Goal: Find specific page/section: Find specific page/section

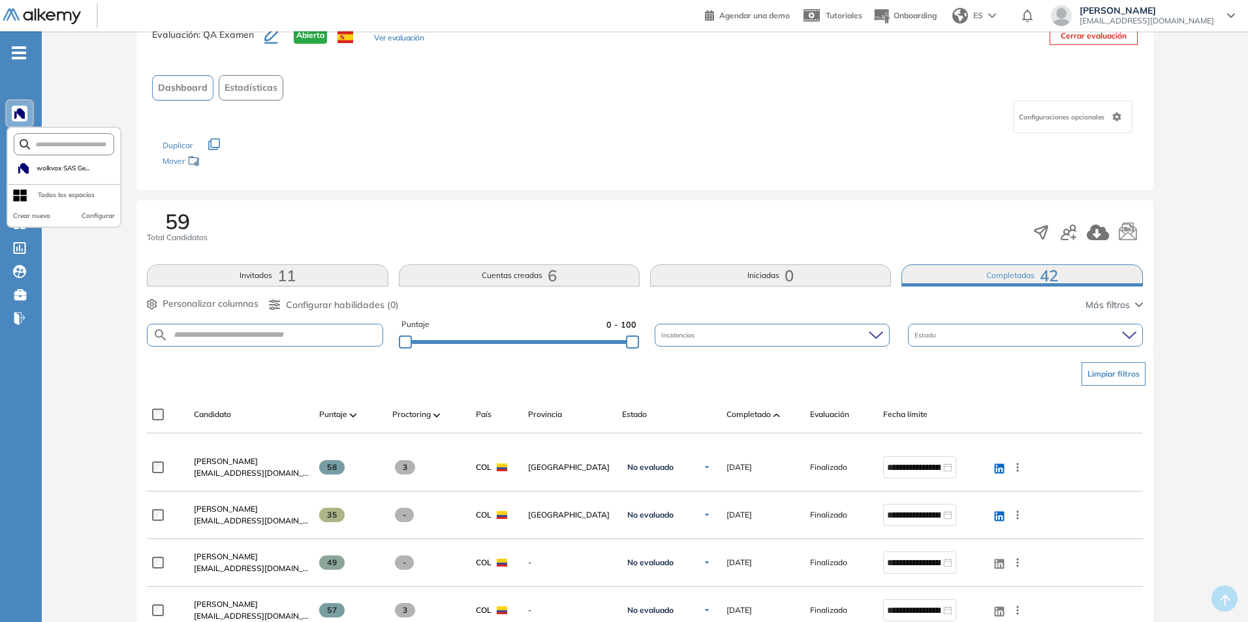
scroll to position [65, 0]
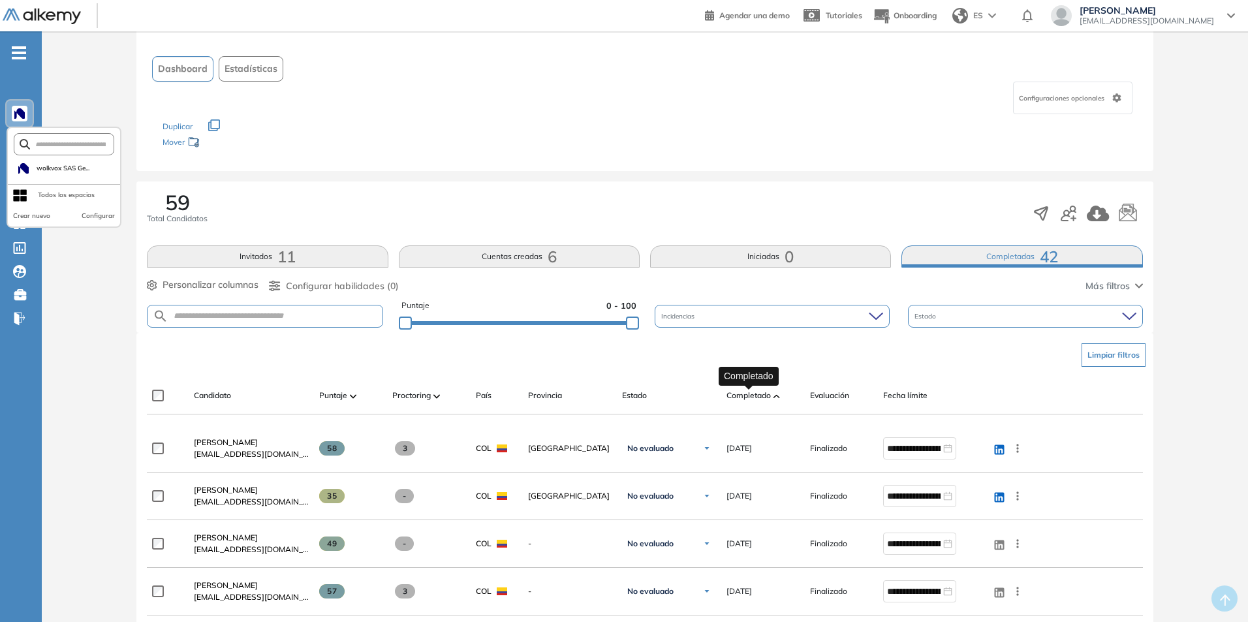
click at [758, 397] on span "Completado" at bounding box center [748, 396] width 44 height 12
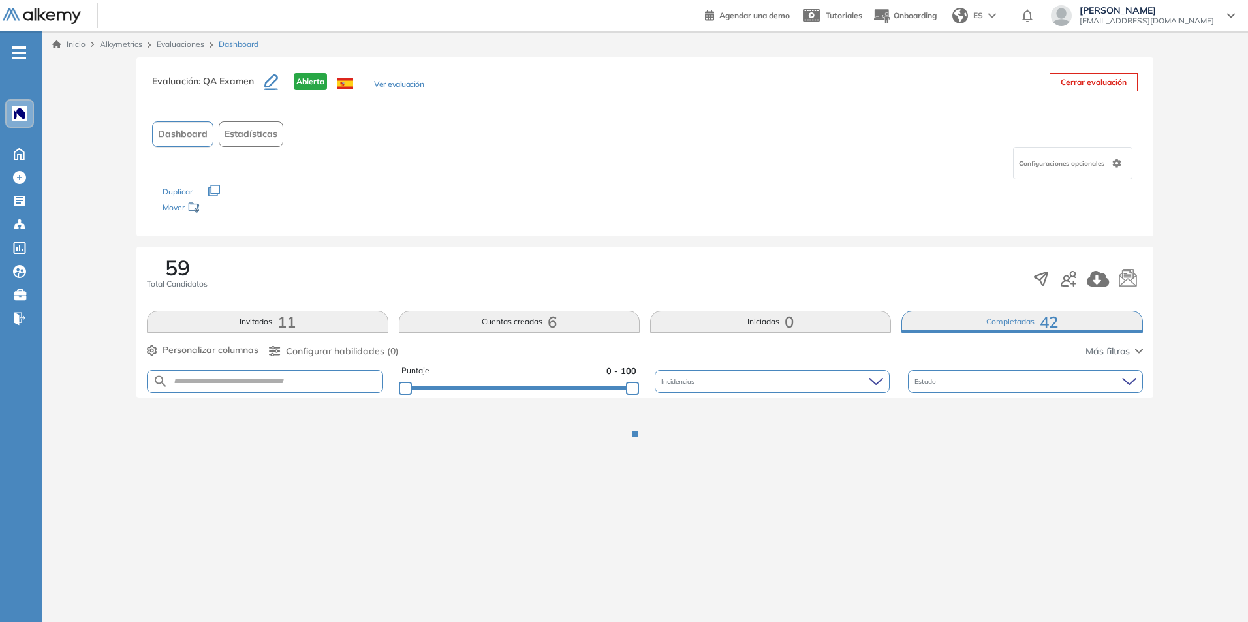
scroll to position [0, 0]
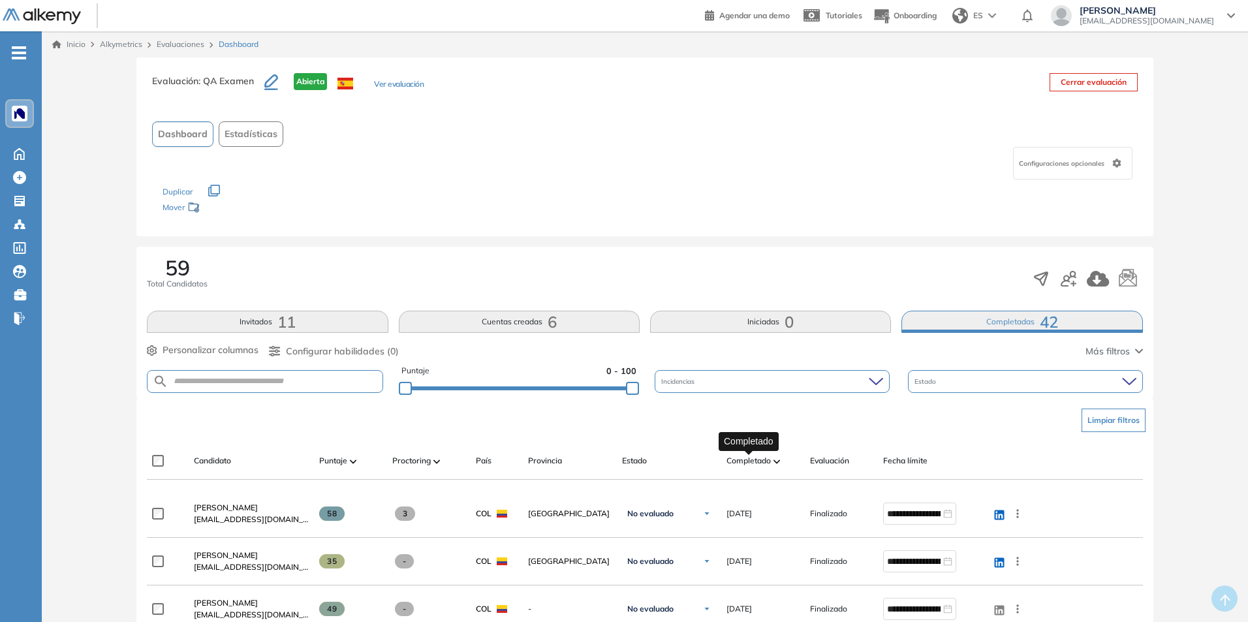
click at [765, 465] on span "Completado" at bounding box center [748, 461] width 44 height 12
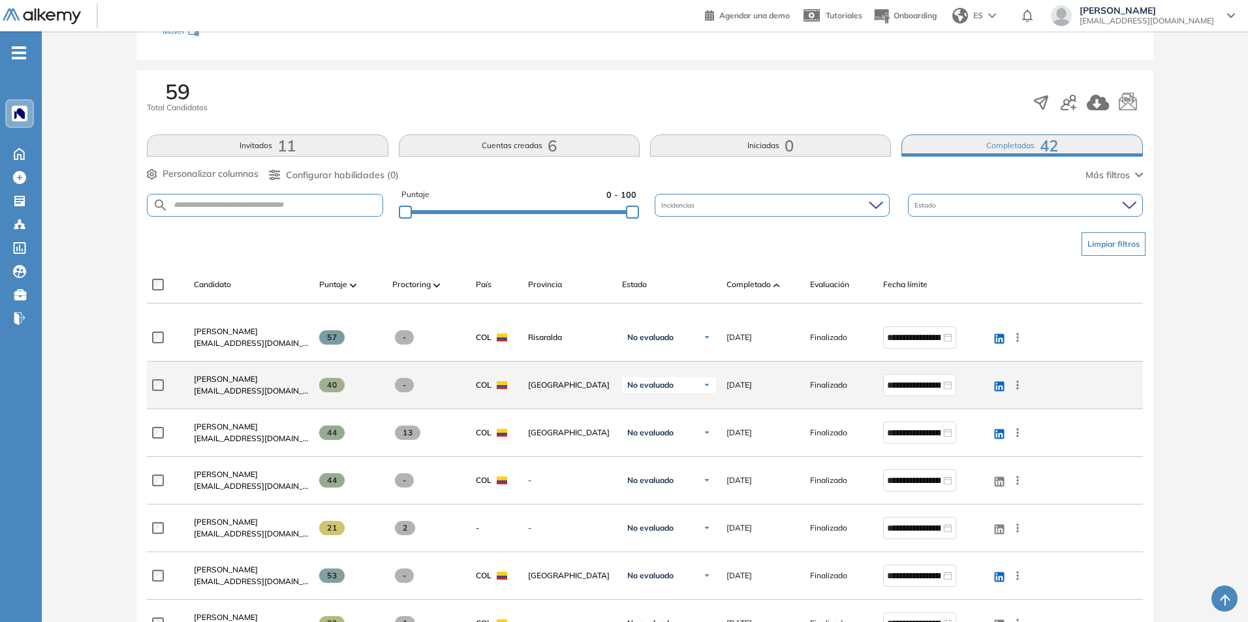
scroll to position [196, 0]
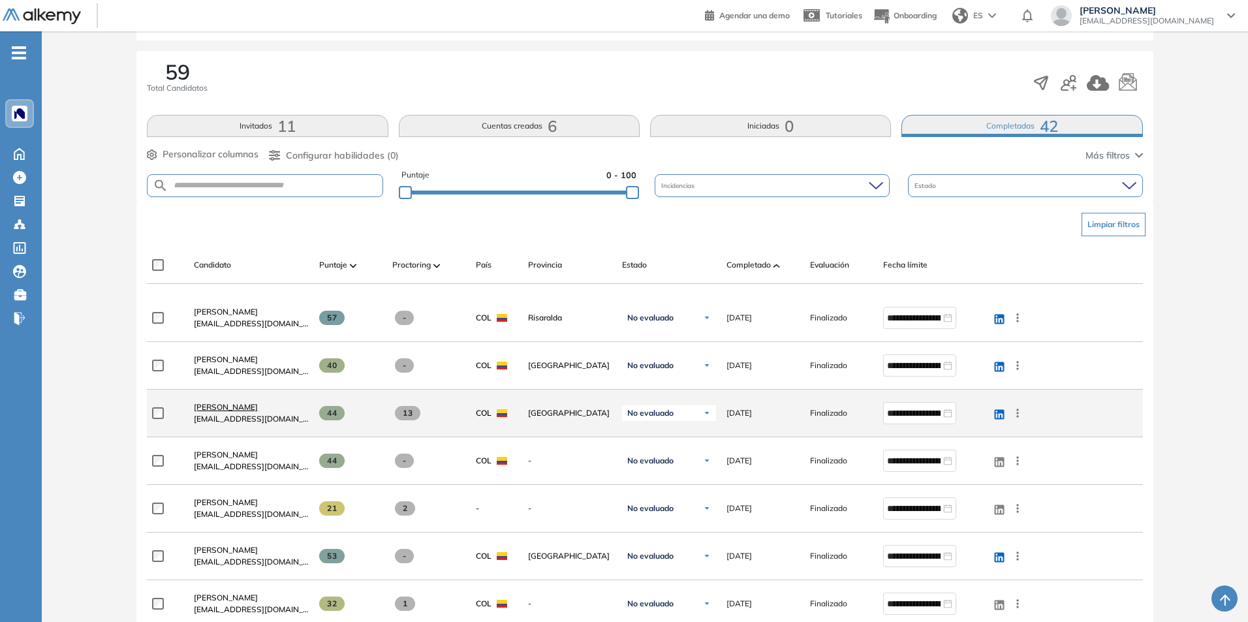
click at [206, 407] on span "[PERSON_NAME]" at bounding box center [226, 407] width 64 height 10
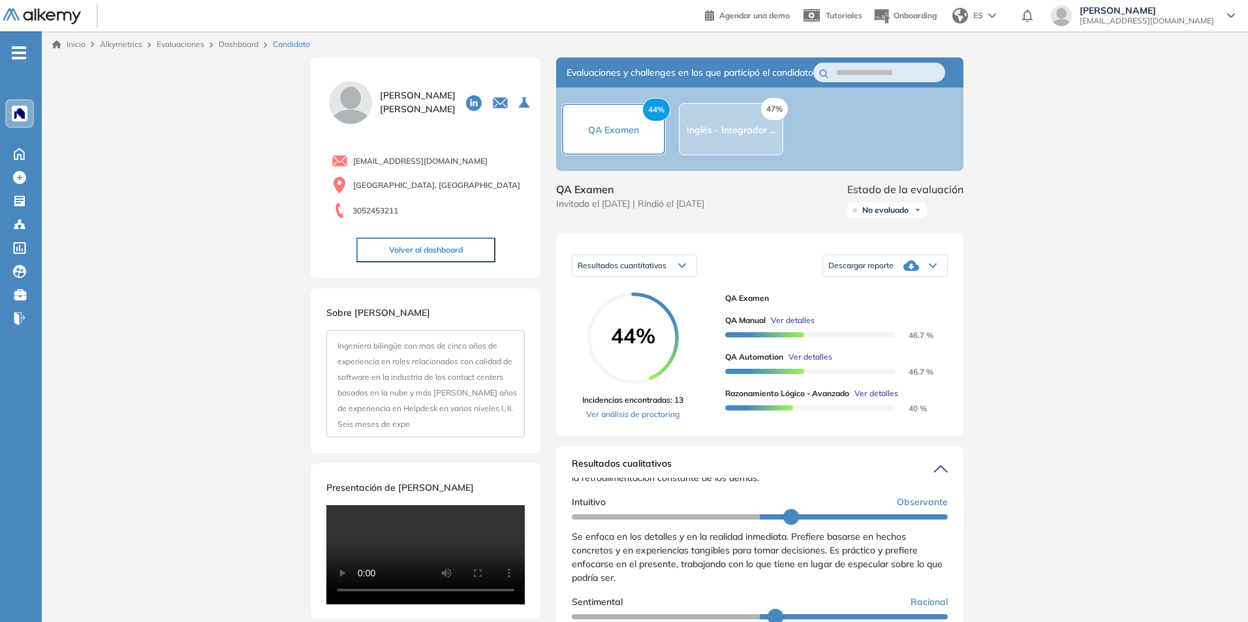
click at [26, 116] on div at bounding box center [20, 114] width 16 height 16
